Goal: Information Seeking & Learning: Learn about a topic

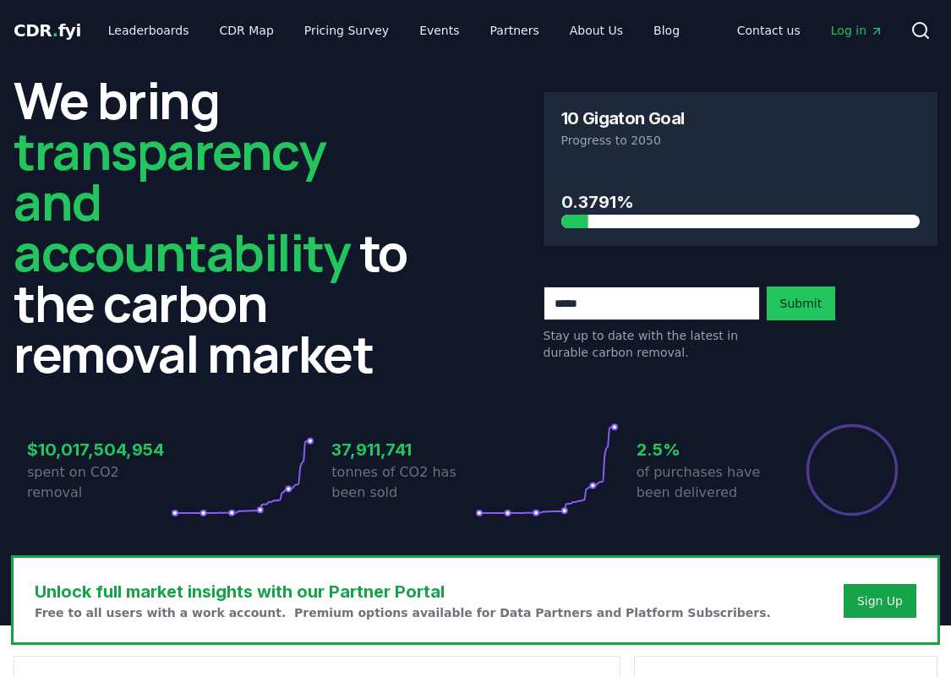
click at [126, 14] on div "CDR . fyi Leaderboards CDR Map Pricing Survey Events Partners About Us Blog Con…" at bounding box center [476, 30] width 924 height 61
click at [127, 23] on link "Leaderboards" at bounding box center [149, 30] width 108 height 30
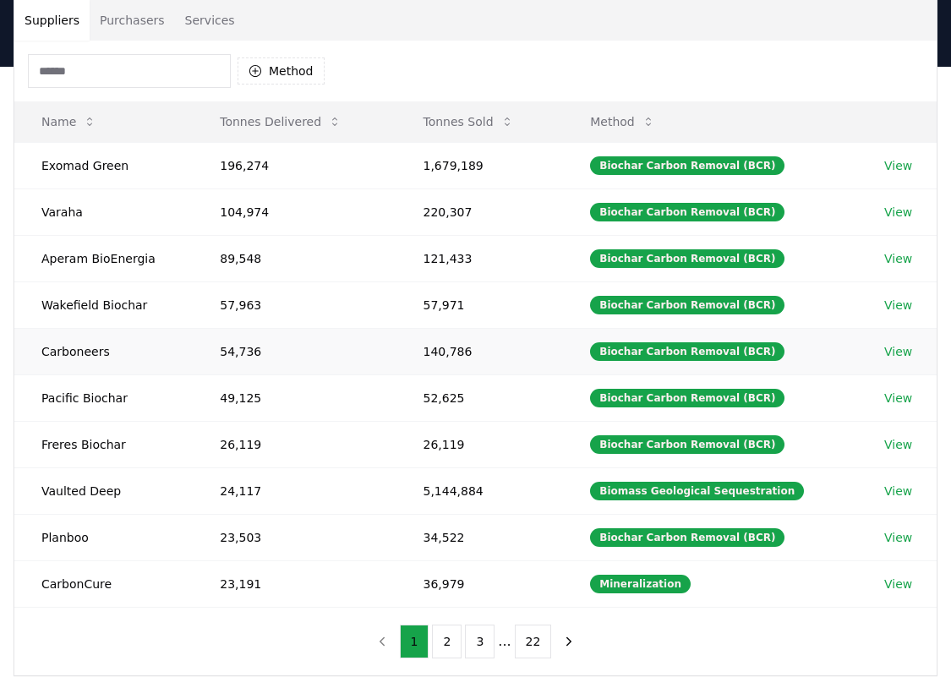
scroll to position [169, 0]
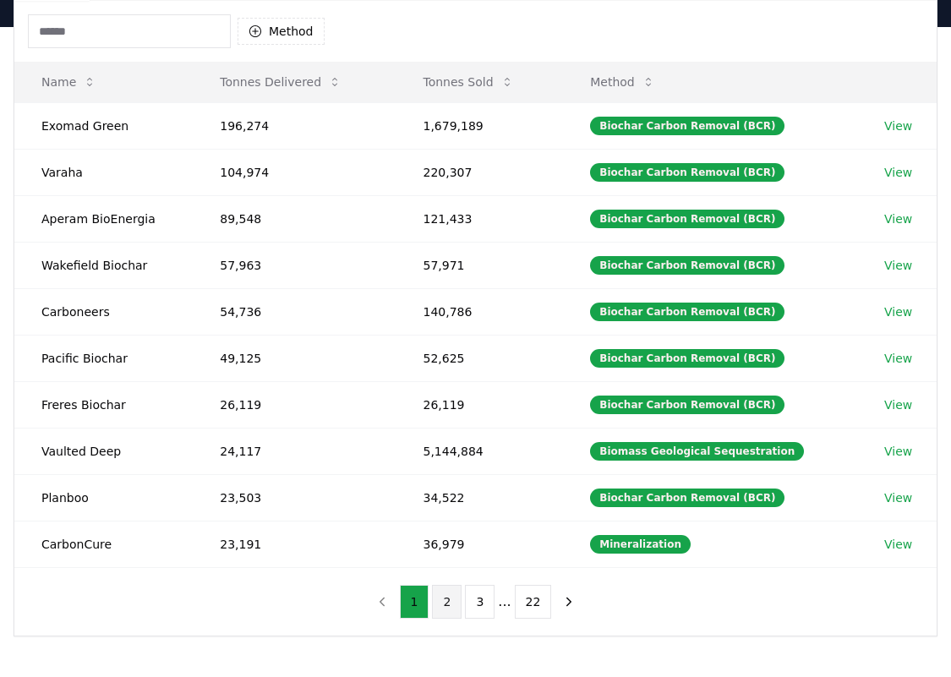
click at [439, 608] on button "2" at bounding box center [447, 602] width 30 height 34
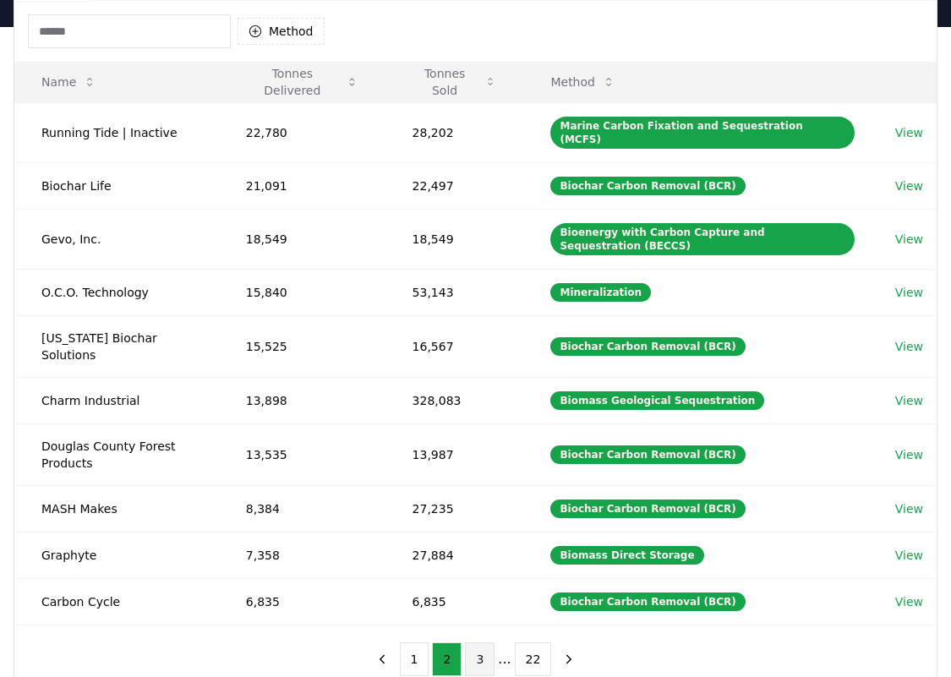
click at [484, 642] on button "3" at bounding box center [480, 659] width 30 height 34
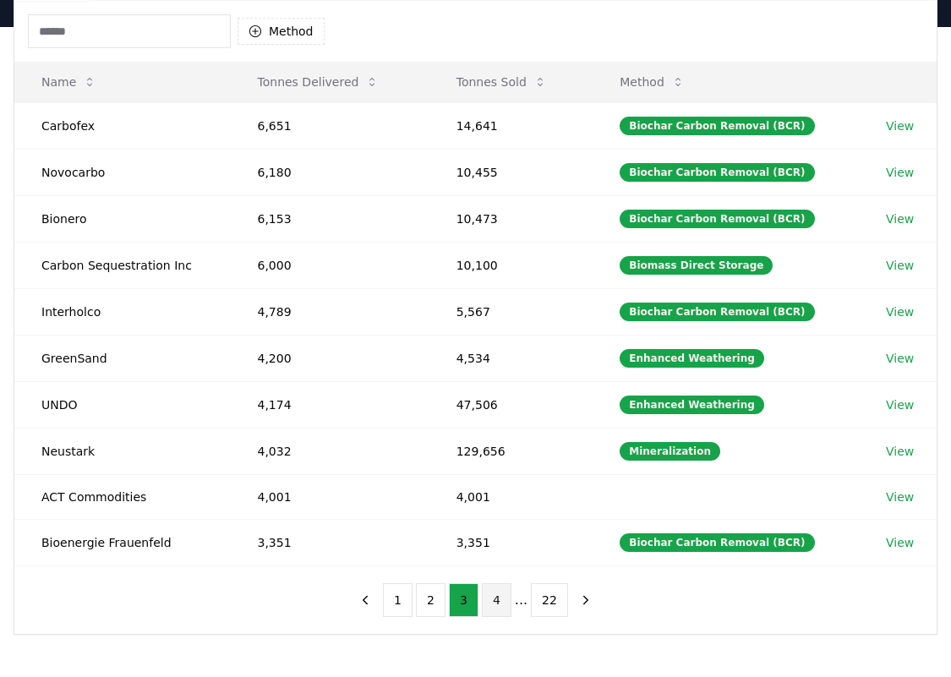
click at [498, 604] on button "4" at bounding box center [497, 600] width 30 height 34
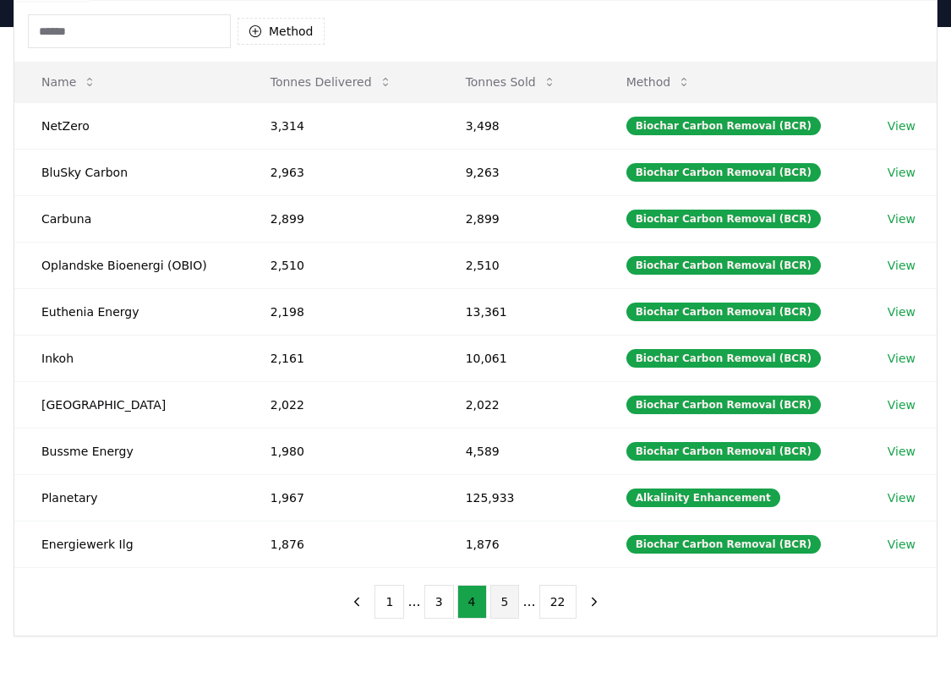
click at [501, 608] on button "5" at bounding box center [505, 602] width 30 height 34
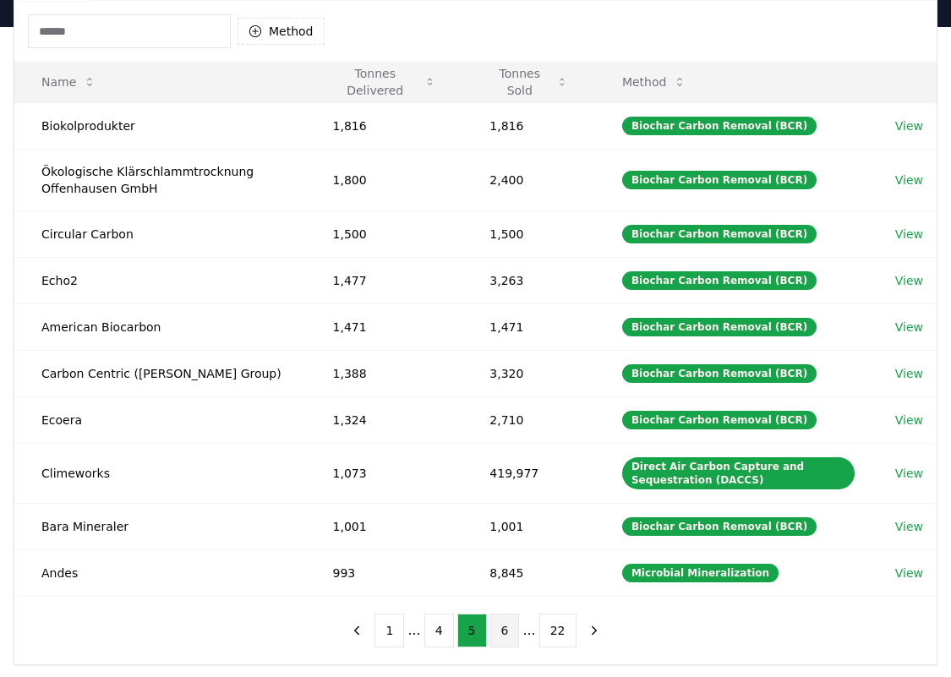
click at [504, 637] on button "6" at bounding box center [505, 630] width 30 height 34
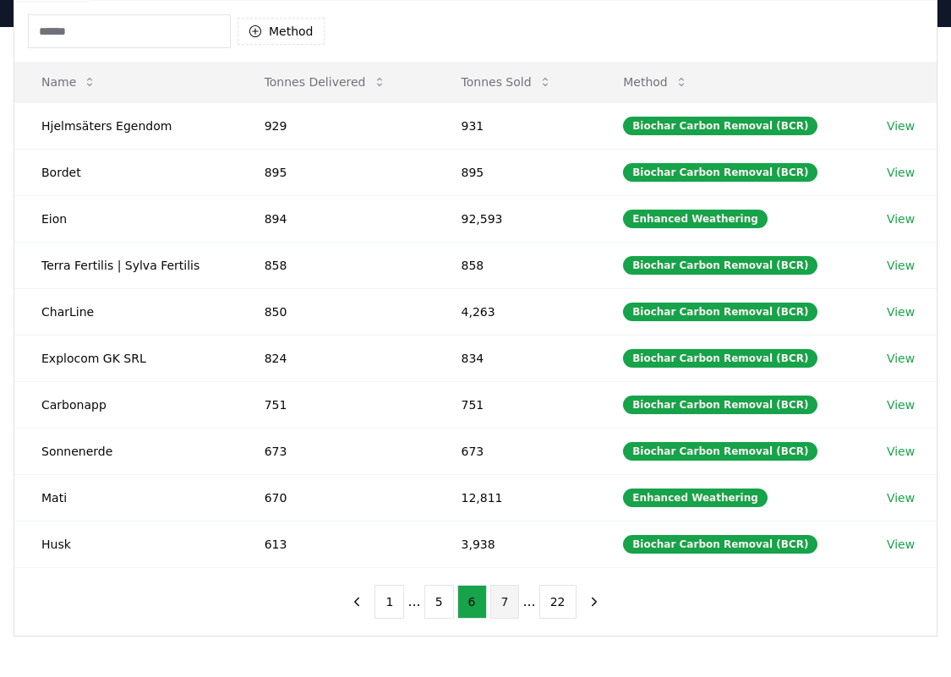
click at [491, 604] on button "7" at bounding box center [505, 602] width 30 height 34
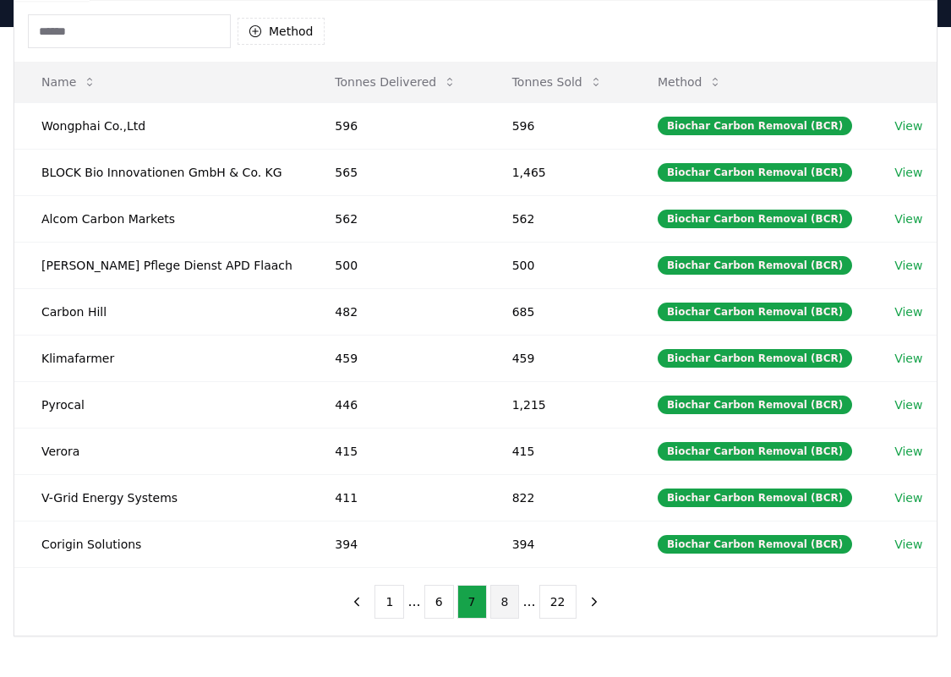
click at [510, 608] on button "8" at bounding box center [505, 602] width 30 height 34
